Goal: Book appointment/travel/reservation

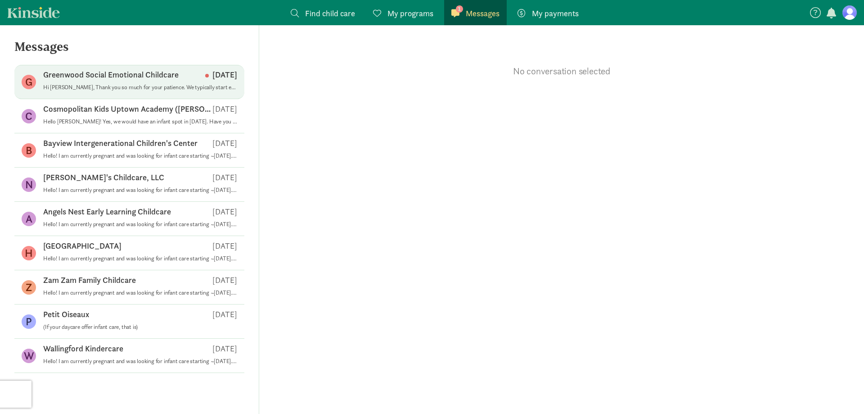
click at [158, 86] on p "Hi Miya, Thank you so much for your patience. We typically start enrollments in…" at bounding box center [140, 87] width 194 height 7
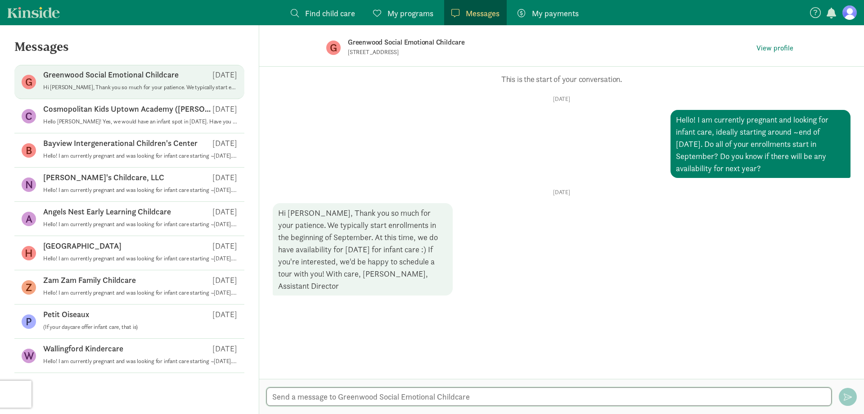
click at [396, 401] on textarea at bounding box center [549, 396] width 565 height 18
drag, startPoint x: 384, startPoint y: 394, endPoint x: 525, endPoint y: 395, distance: 141.8
click at [525, 395] on textarea "Hi Maria! Yes, we are interested! Should we schedule a tour" at bounding box center [549, 396] width 565 height 18
drag, startPoint x: 388, startPoint y: 395, endPoint x: 407, endPoint y: 396, distance: 19.4
click at [407, 396] on textarea "Hi Maria! Yes, we are interested! When do you usually offer tours?" at bounding box center [549, 396] width 565 height 18
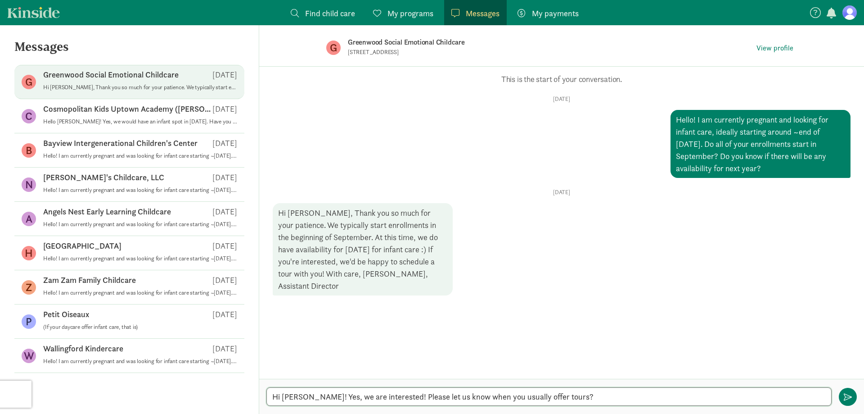
click at [582, 395] on textarea "Hi Maria! Yes, we are interested! Please let us know when you usually offer tou…" at bounding box center [549, 396] width 565 height 18
drag, startPoint x: 547, startPoint y: 397, endPoint x: 683, endPoint y: 395, distance: 136.4
click at [683, 395] on textarea "Hi Maria! Yes, we are interested! Please let us know when you usually offer tou…" at bounding box center [549, 396] width 565 height 18
drag, startPoint x: 470, startPoint y: 397, endPoint x: 648, endPoint y: 412, distance: 179.4
click at [648, 412] on div "Hi Maria! Yes, we are interested! Please let us know when you usually offer tou…" at bounding box center [561, 396] width 605 height 35
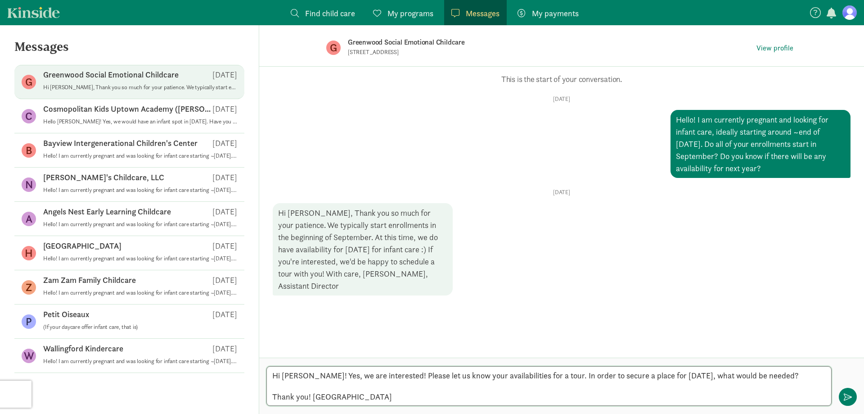
click at [309, 375] on textarea "Hi Maria! Yes, we are interested! Please let us know your availabilities for a …" at bounding box center [549, 386] width 565 height 40
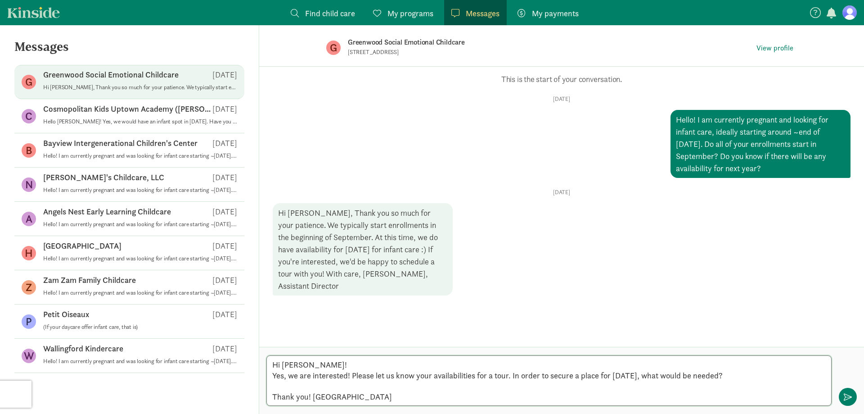
type textarea "Hi Maria! Yes, we are interested! Please let us know your availabilities for a …"
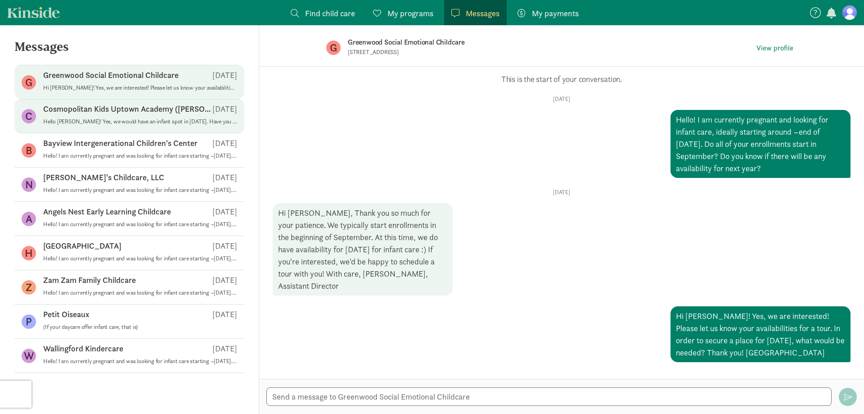
click at [86, 118] on p "Hello [PERSON_NAME]! Yes, we would have an infant spot in [DATE]. Have you sche…" at bounding box center [140, 121] width 194 height 7
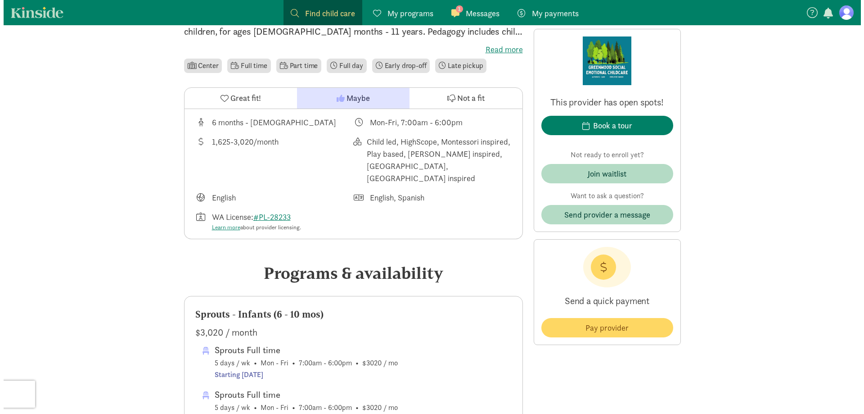
scroll to position [270, 0]
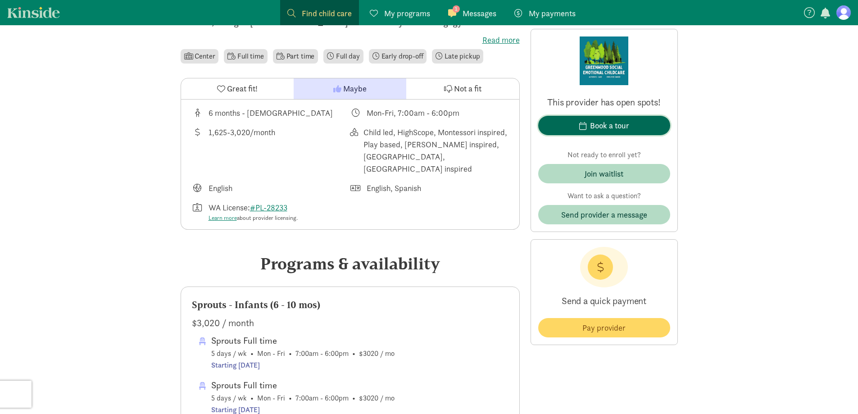
click at [610, 126] on div "Book a tour" at bounding box center [609, 125] width 39 height 12
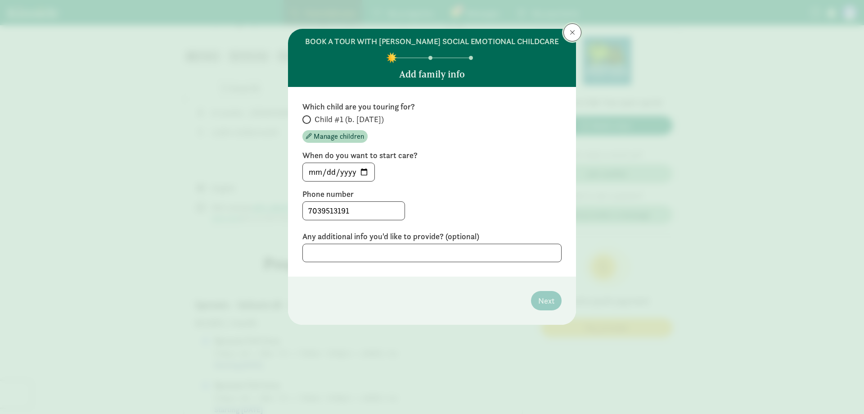
click at [574, 29] on span at bounding box center [572, 32] width 5 height 7
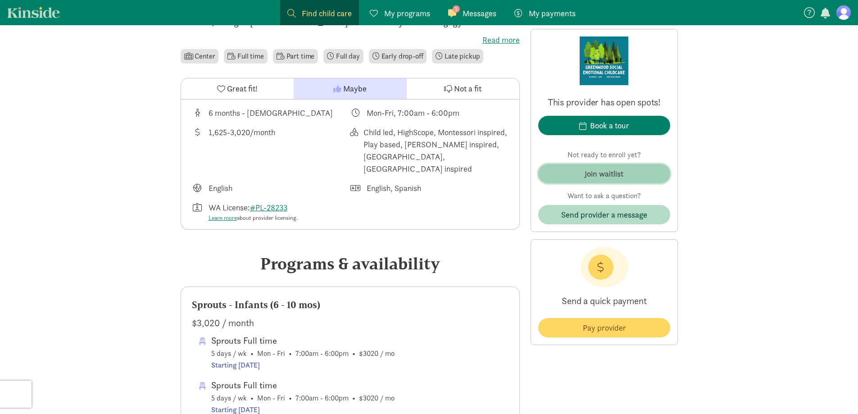
click at [625, 173] on span "Join waitlist" at bounding box center [603, 173] width 117 height 12
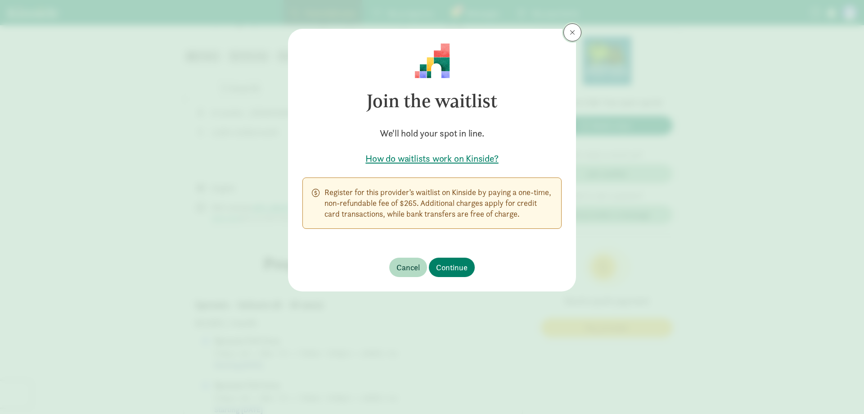
click at [575, 35] on button at bounding box center [573, 32] width 18 height 18
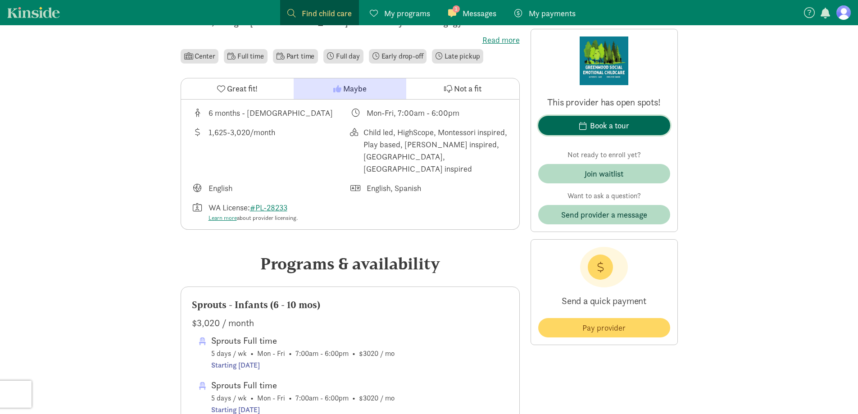
click at [601, 123] on div "Book a tour" at bounding box center [609, 125] width 39 height 12
